Goal: Complete application form: Complete application form

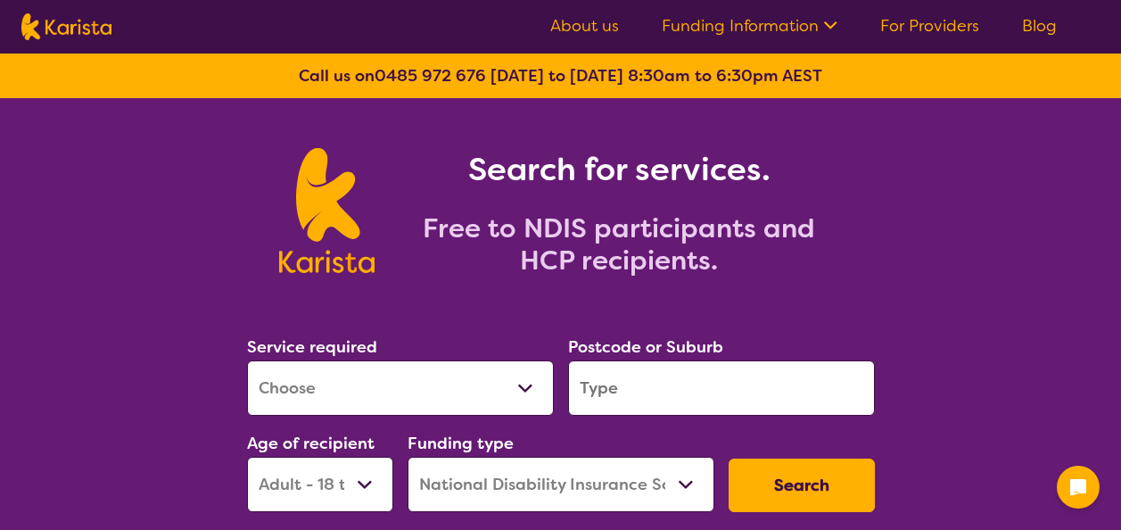
select select "[MEDICAL_DATA]"
select select "AD"
select select "NDIS"
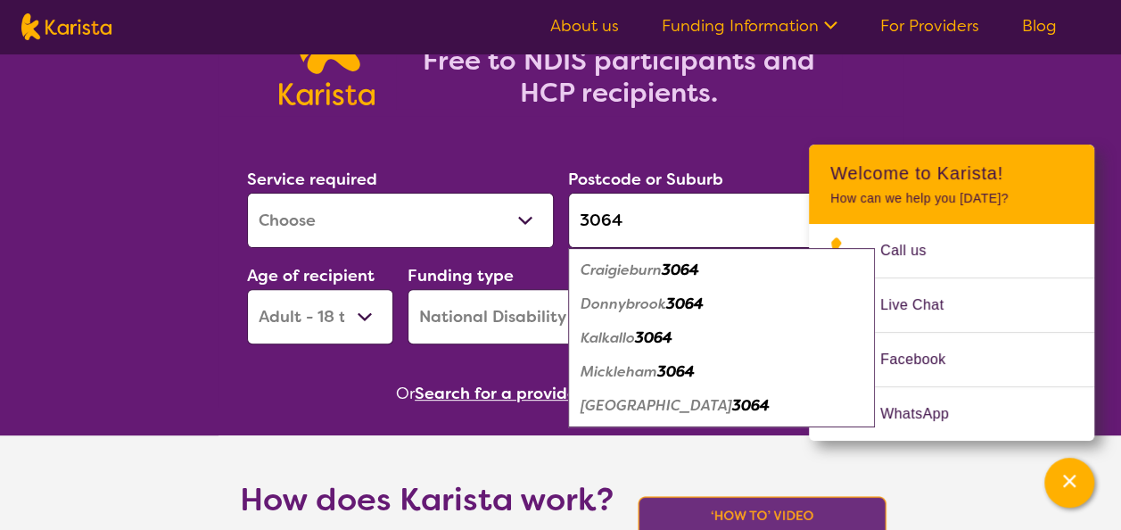
scroll to position [171, 0]
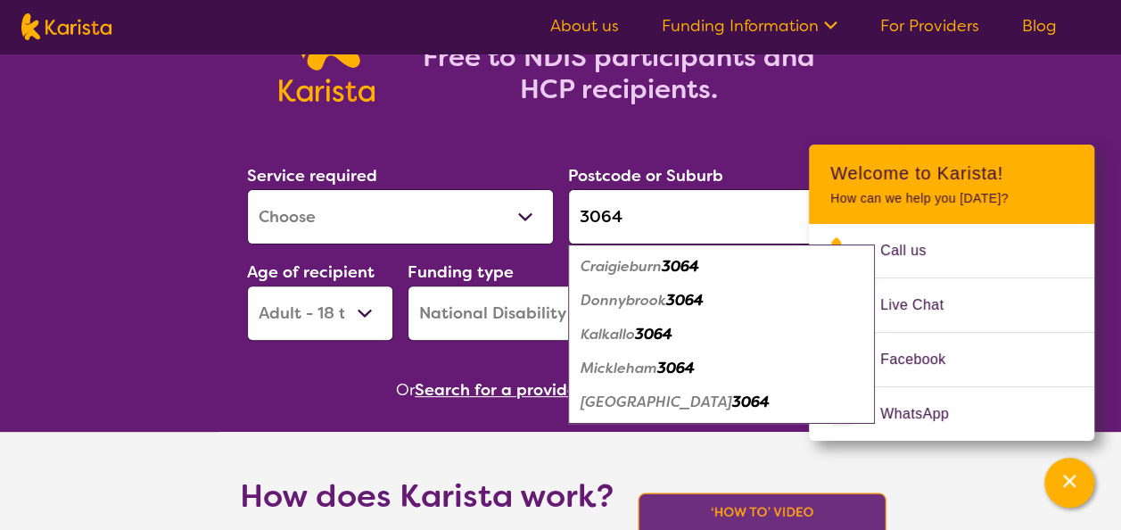
type input "3064"
click at [360, 320] on select "Early Childhood - 0 to 9 Child - 10 to 11 Adolescent - 12 to 17 Adult - 18 to 6…" at bounding box center [320, 312] width 146 height 55
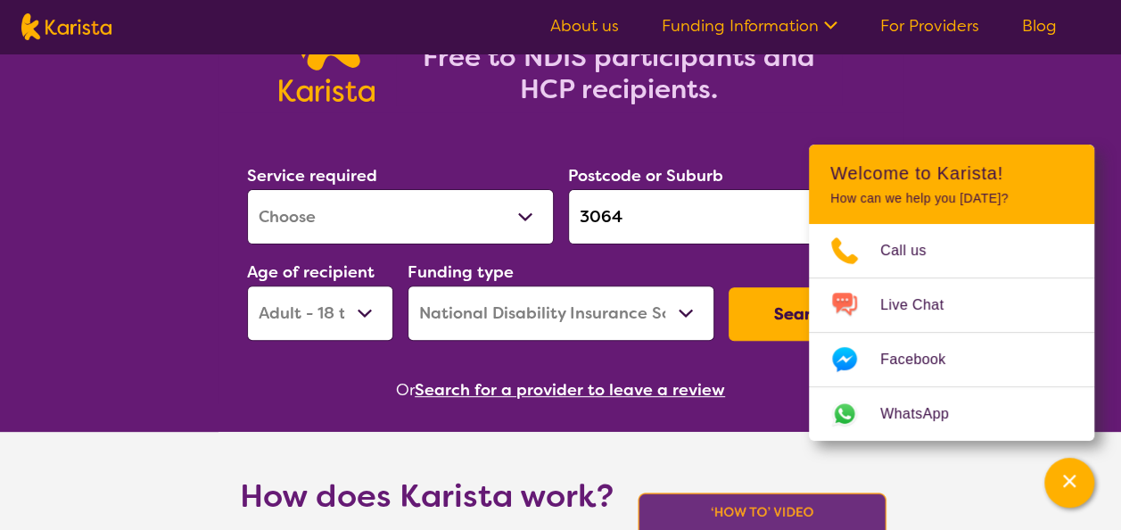
click at [355, 323] on select "Early Childhood - 0 to 9 Child - 10 to 11 Adolescent - 12 to 17 Adult - 18 to 6…" at bounding box center [320, 312] width 146 height 55
select select "AG"
click at [247, 285] on select "Early Childhood - 0 to 9 Child - 10 to 11 Adolescent - 12 to 17 Adult - 18 to 6…" at bounding box center [320, 312] width 146 height 55
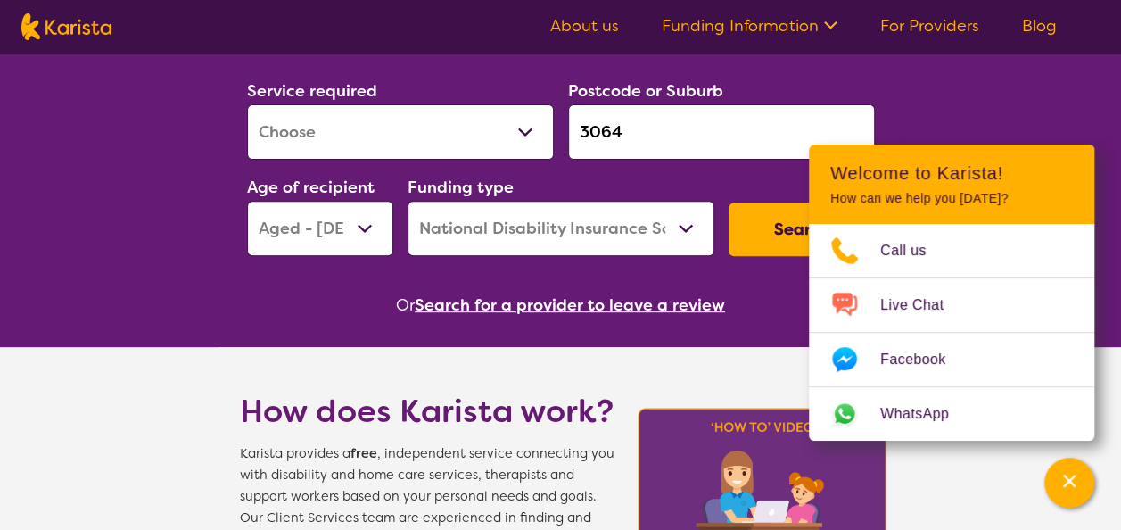
click at [773, 234] on button "Search" at bounding box center [801, 228] width 146 height 53
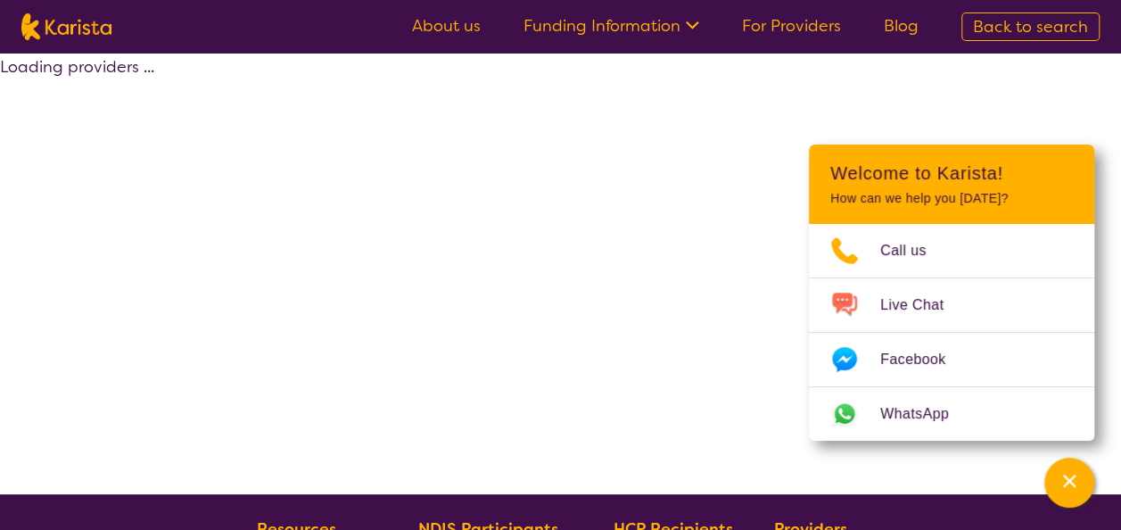
select select "NDIS"
select select "[MEDICAL_DATA]"
select select "AG"
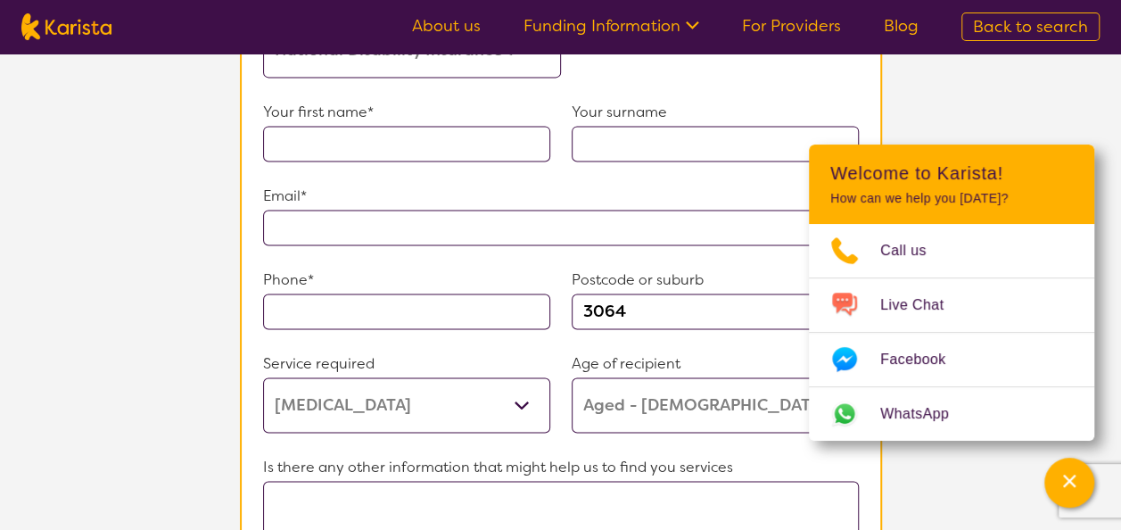
scroll to position [1075, 0]
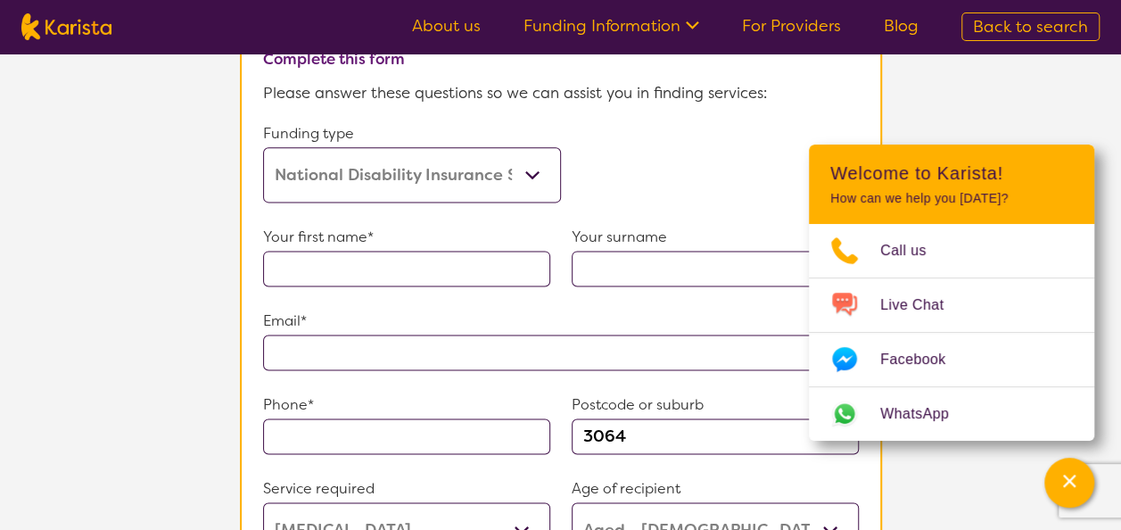
click at [408, 262] on input "text" at bounding box center [406, 269] width 287 height 36
type input "Masudh"
click at [625, 251] on input "text" at bounding box center [714, 269] width 287 height 36
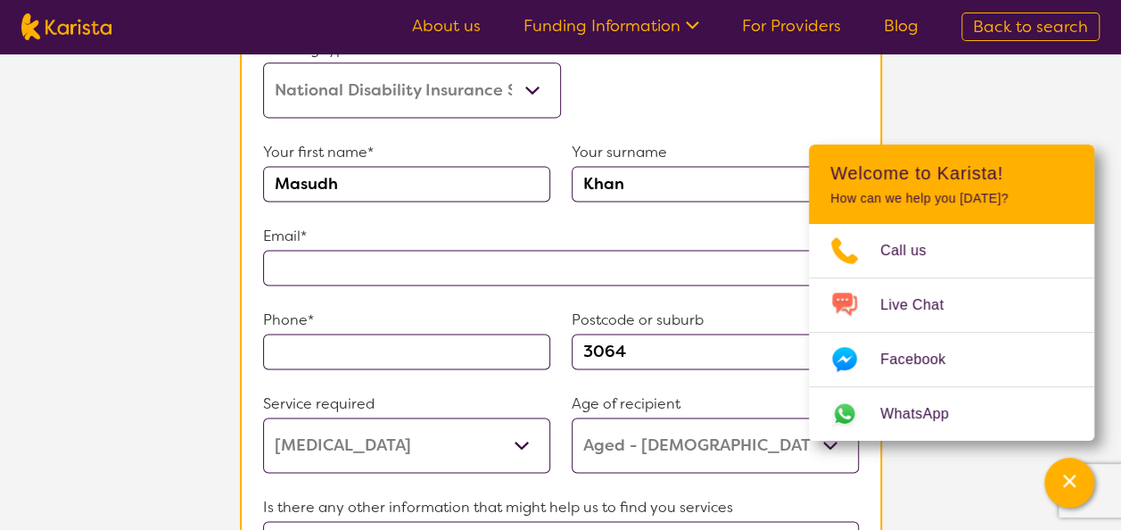
scroll to position [1161, 0]
type input "Khan"
click at [416, 249] on input "text" at bounding box center [561, 267] width 596 height 36
type input "**********"
type input "0432530000"
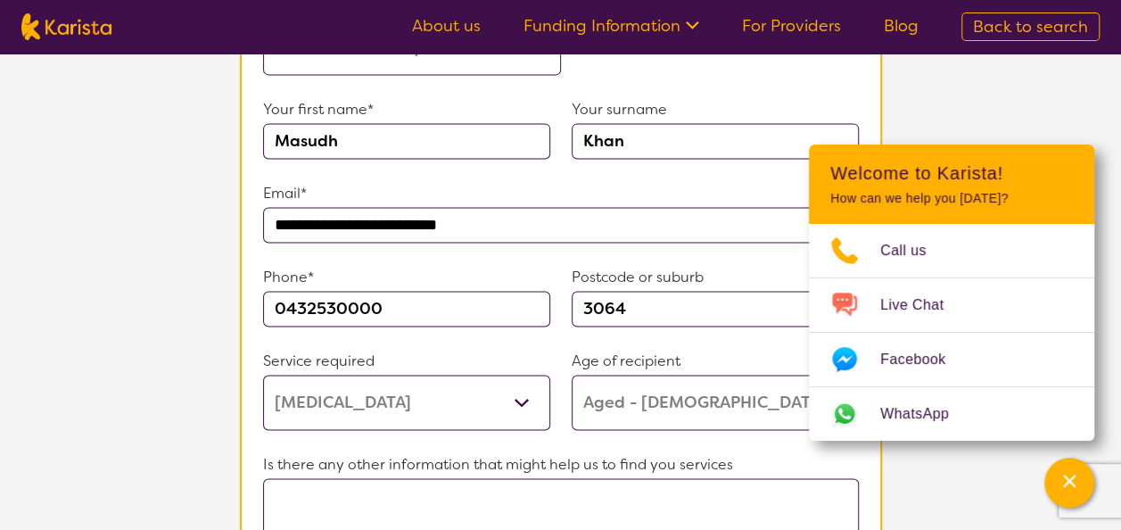
scroll to position [1204, 0]
drag, startPoint x: 439, startPoint y: 297, endPoint x: 203, endPoint y: 273, distance: 236.6
click at [203, 273] on section "**********" at bounding box center [560, 231] width 1121 height 1023
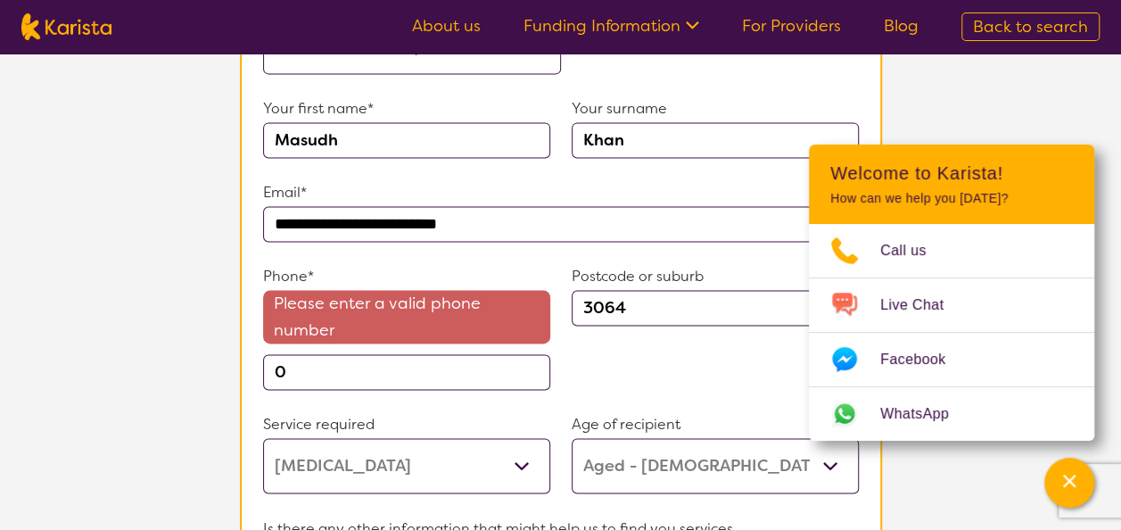
paste input "433077626"
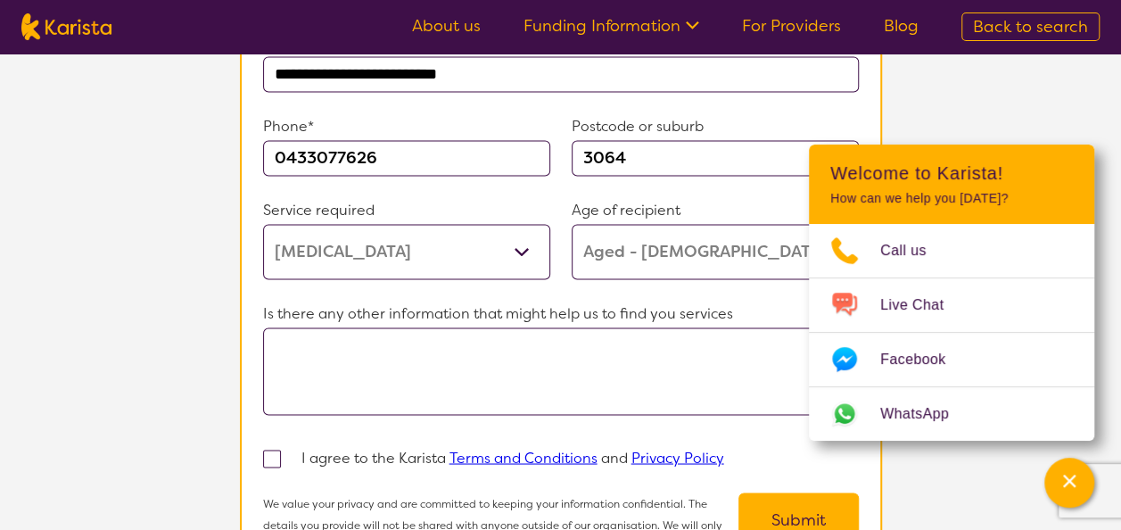
scroll to position [1354, 0]
type input "0433077626"
click at [1064, 107] on section "**********" at bounding box center [560, 80] width 1121 height 1023
click at [393, 358] on textarea at bounding box center [561, 369] width 596 height 87
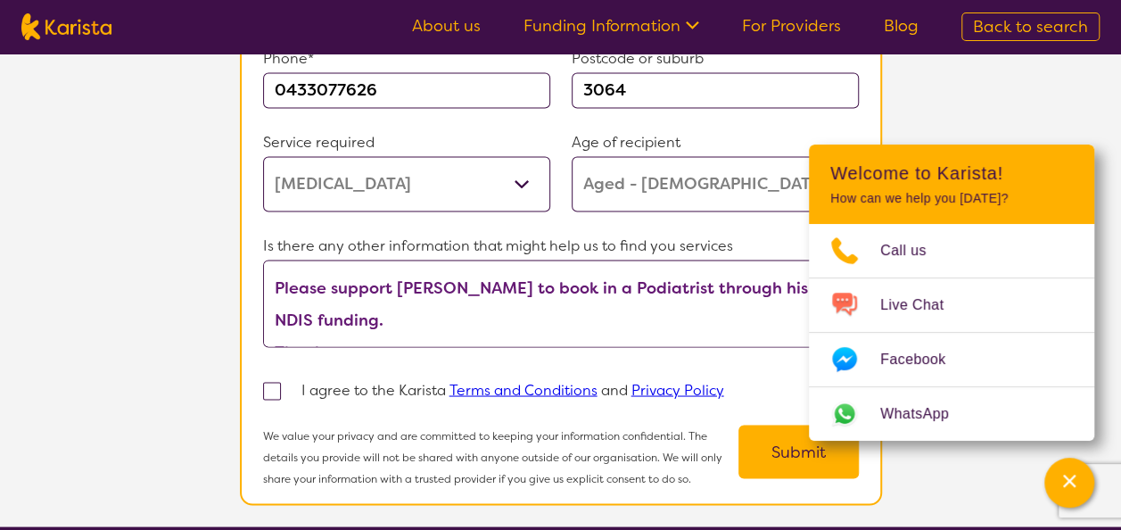
scroll to position [1426, 0]
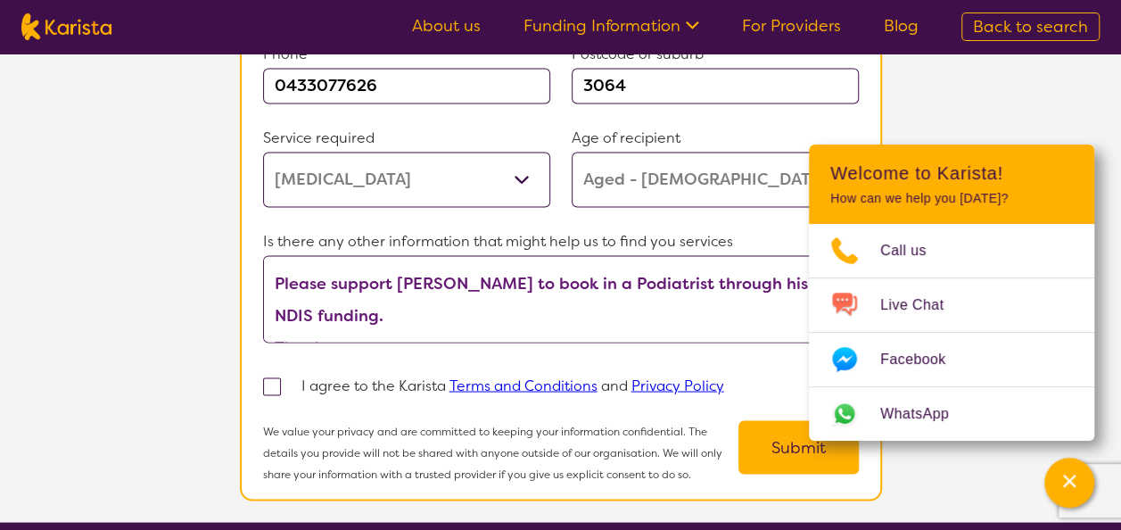
type textarea "Please support [PERSON_NAME] to book in a Podiatrist through his NDIS funding. …"
click at [277, 377] on span at bounding box center [272, 386] width 18 height 18
click at [290, 379] on input "checkbox" at bounding box center [296, 385] width 12 height 12
checkbox input "true"
click at [1076, 467] on div "Channel Menu" at bounding box center [1069, 482] width 36 height 39
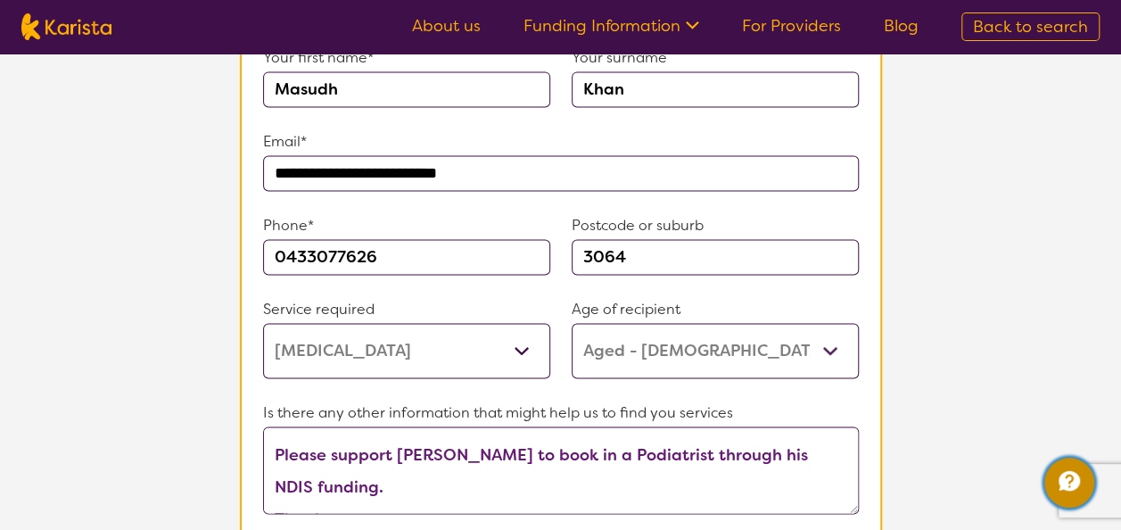
scroll to position [1615, 0]
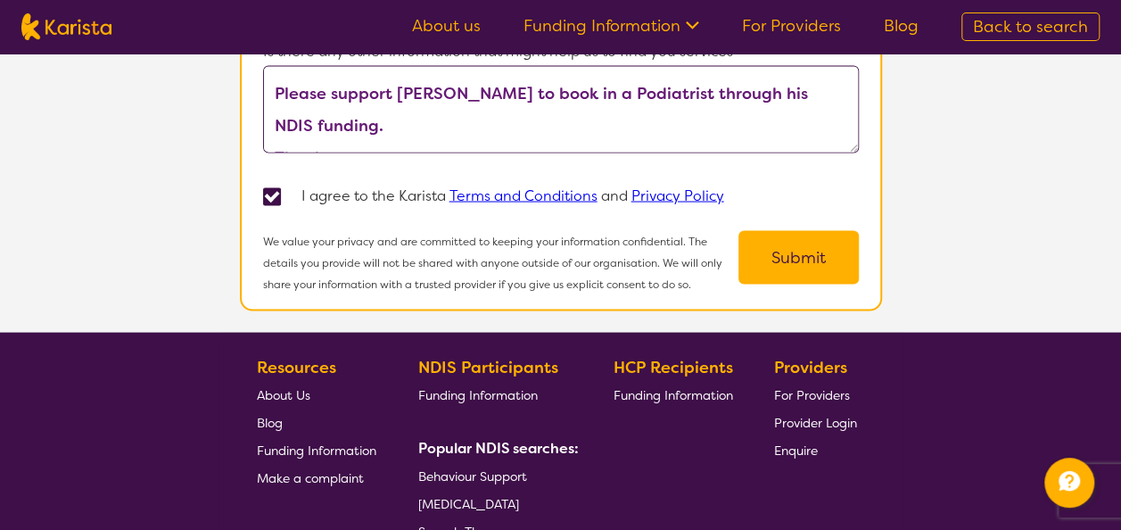
click at [804, 237] on button "Submit" at bounding box center [798, 256] width 120 height 53
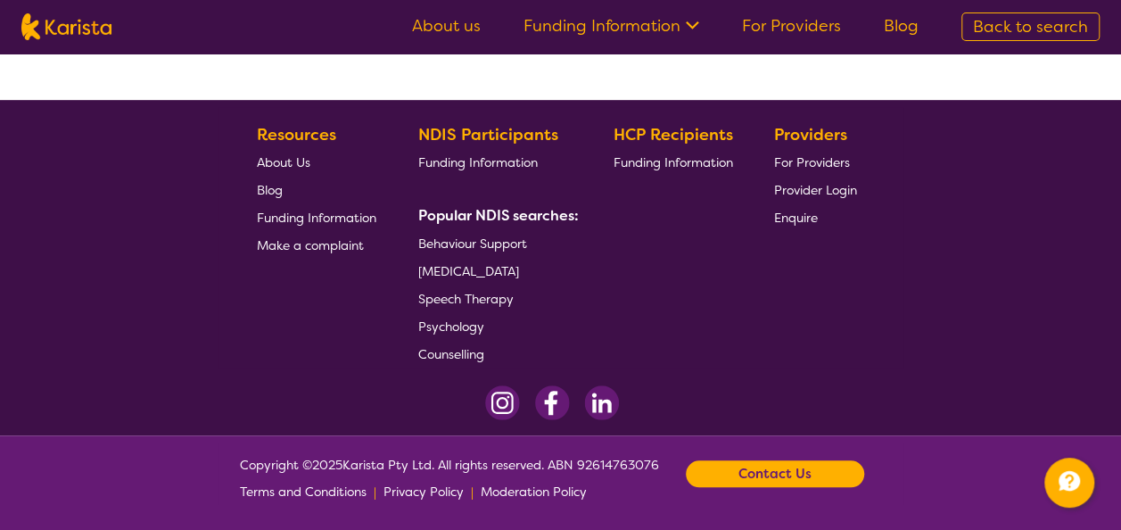
scroll to position [0, 0]
